Goal: Information Seeking & Learning: Understand process/instructions

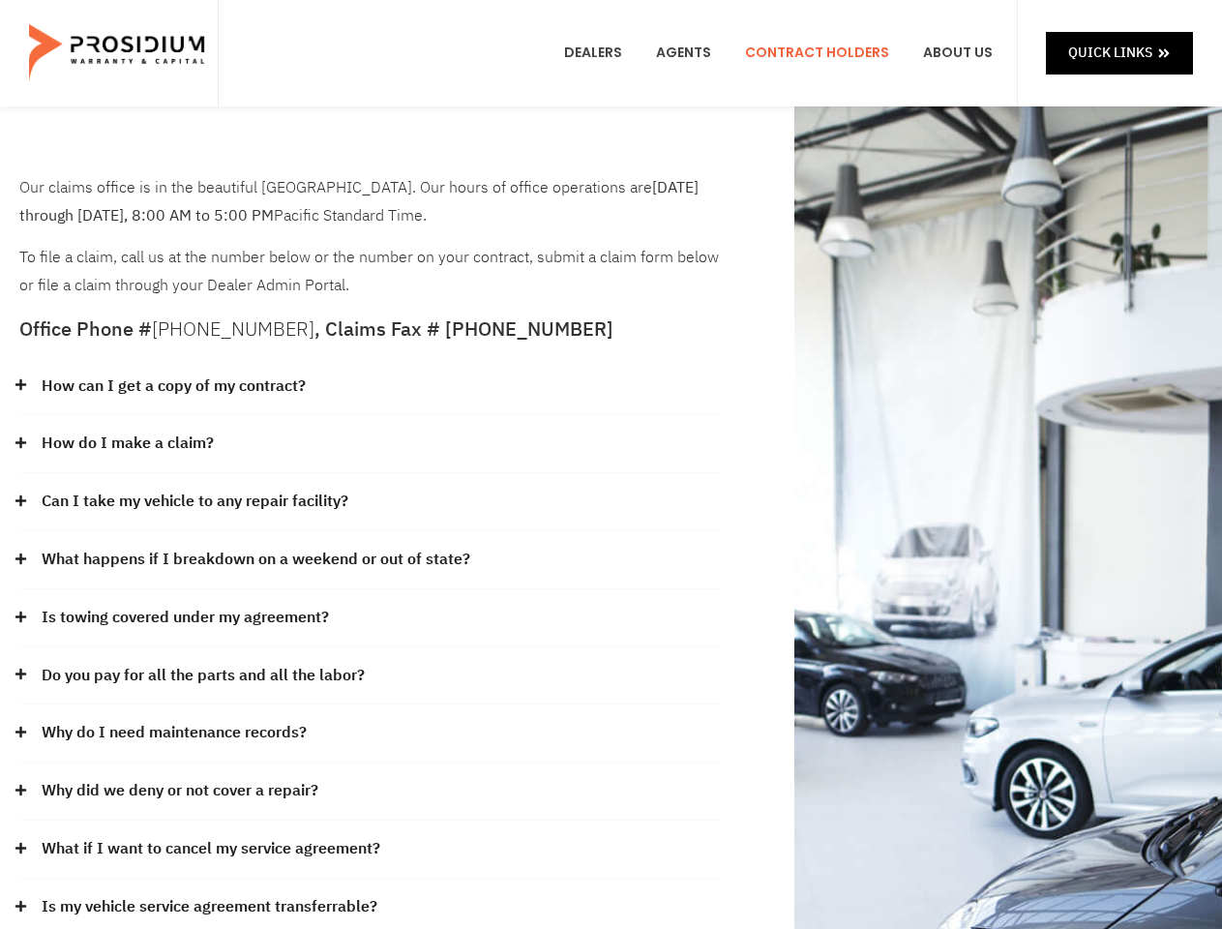
click at [611, 465] on div "How do I make a claim?" at bounding box center [370, 444] width 703 height 58
click at [371, 387] on div "How can I get a copy of my contract?" at bounding box center [370, 387] width 703 height 58
click at [172, 386] on link "How can I get a copy of my contract?" at bounding box center [174, 387] width 264 height 28
click at [371, 444] on div "How do I make a claim?" at bounding box center [370, 444] width 703 height 58
click at [127, 443] on link "How do I make a claim?" at bounding box center [128, 444] width 172 height 28
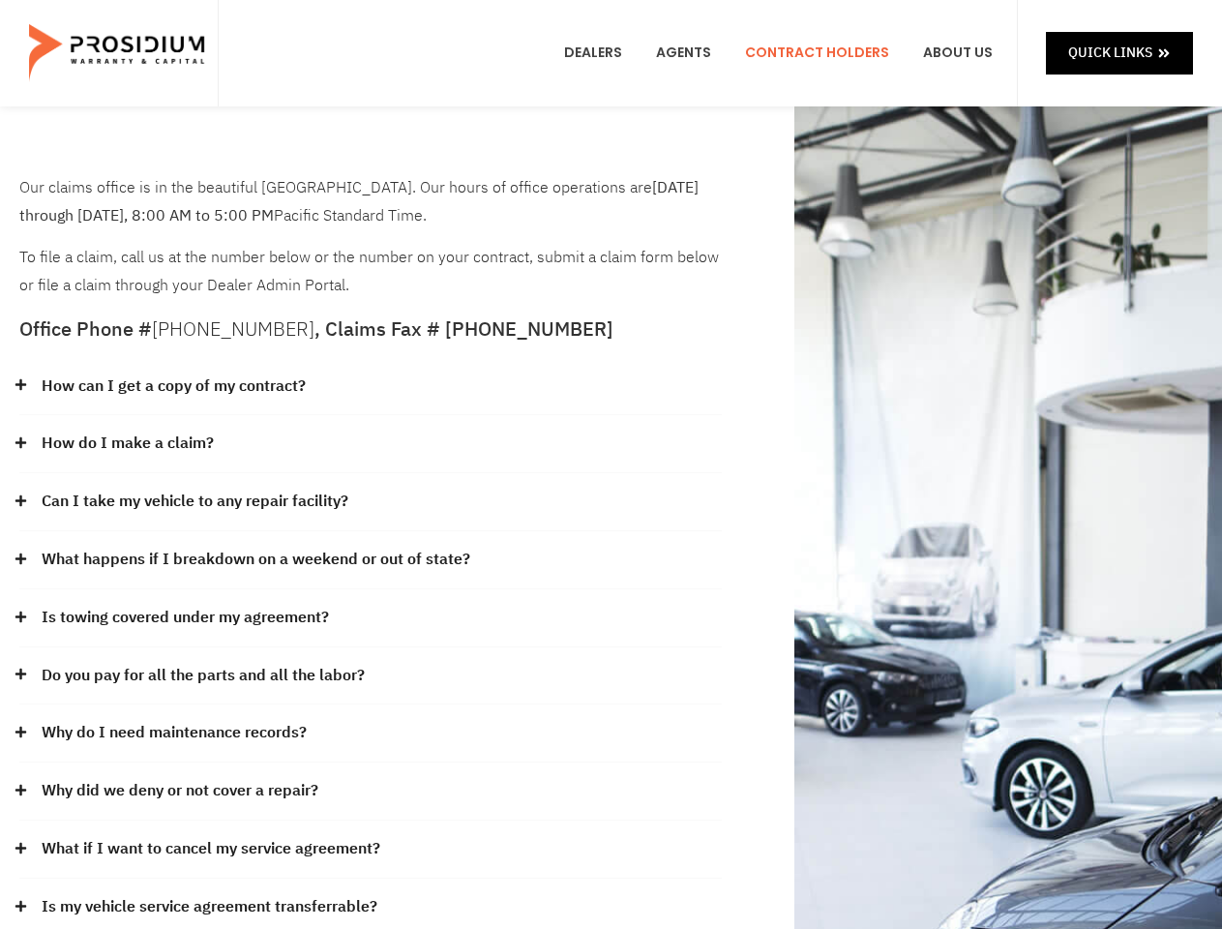
click at [371, 502] on div "Can I take my vehicle to any repair facility?" at bounding box center [370, 502] width 703 height 58
click at [196, 501] on link "Can I take my vehicle to any repair facility?" at bounding box center [195, 502] width 307 height 28
click at [371, 560] on link "What happens if I breakdown on a weekend or out of state?" at bounding box center [256, 560] width 429 height 28
click at [254, 559] on link "What happens if I breakdown on a weekend or out of state?" at bounding box center [256, 560] width 429 height 28
click at [371, 618] on div "Is towing covered under my agreement?" at bounding box center [370, 618] width 703 height 58
